Goal: Check status: Check status

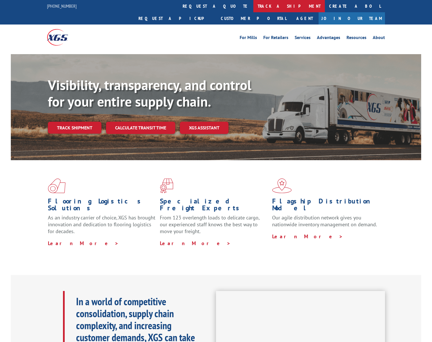
click at [253, 3] on link "track a shipment" at bounding box center [288, 6] width 71 height 12
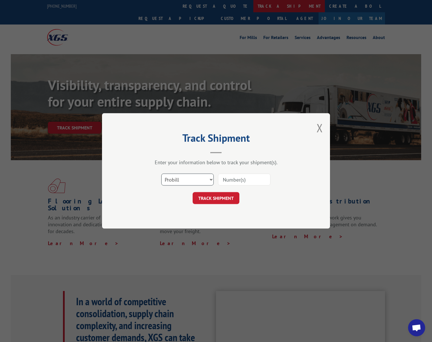
scroll to position [2814, 0]
click at [210, 176] on select "Select category... Probill BOL PO" at bounding box center [187, 180] width 52 height 12
select select "bol"
click at [161, 174] on select "Select category... Probill BOL PO" at bounding box center [187, 180] width 52 height 12
click at [239, 179] on input at bounding box center [244, 180] width 52 height 12
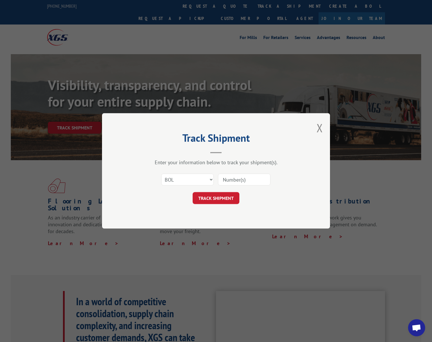
paste input "500012"
type input "500012"
click button "TRACK SHIPMENT" at bounding box center [215, 198] width 47 height 12
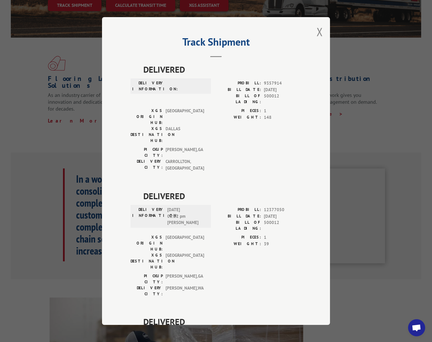
scroll to position [0, 0]
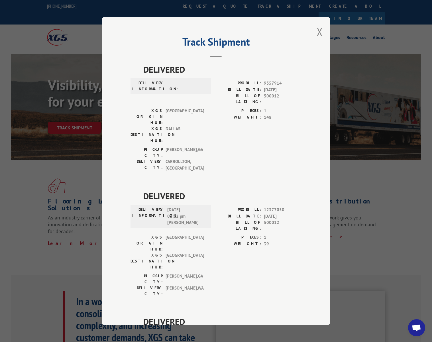
click at [419, 150] on div "Track Shipment DELIVERED DELIVERY INFORMATION: PROBILL: 9357914 BILL DATE: [DAT…" at bounding box center [216, 171] width 432 height 342
click at [405, 109] on div "Track Shipment DELIVERED DELIVERY INFORMATION: PROBILL: 9357914 BILL DATE: [DAT…" at bounding box center [216, 171] width 432 height 342
click at [319, 25] on button "Close modal" at bounding box center [319, 31] width 6 height 15
